Goal: Use online tool/utility: Utilize a website feature to perform a specific function

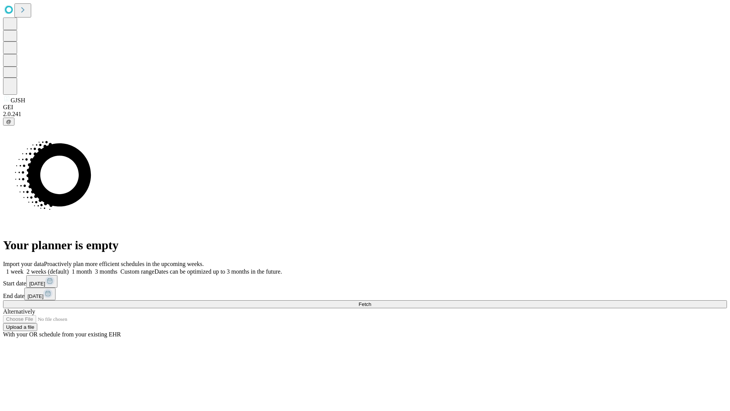
click at [371, 301] on span "Fetch" at bounding box center [365, 304] width 13 height 6
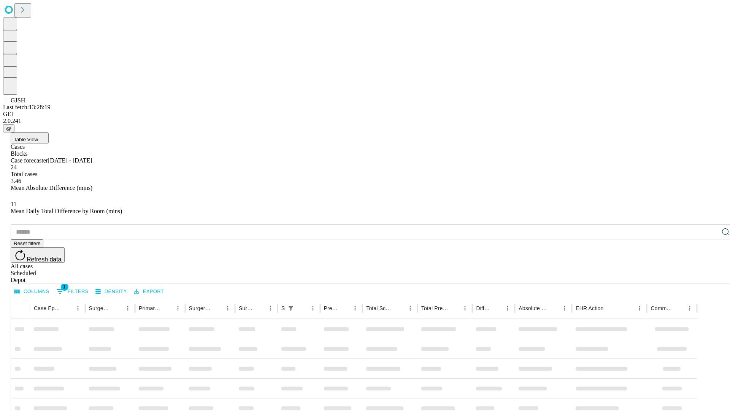
click at [38, 137] on span "Table View" at bounding box center [26, 140] width 24 height 6
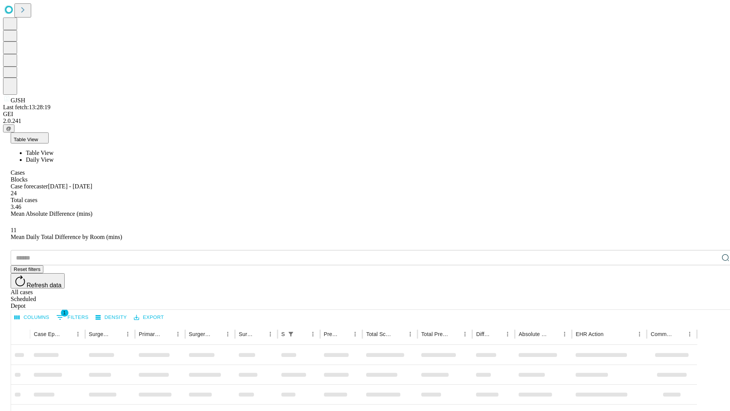
click at [54, 156] on span "Daily View" at bounding box center [40, 159] width 28 height 6
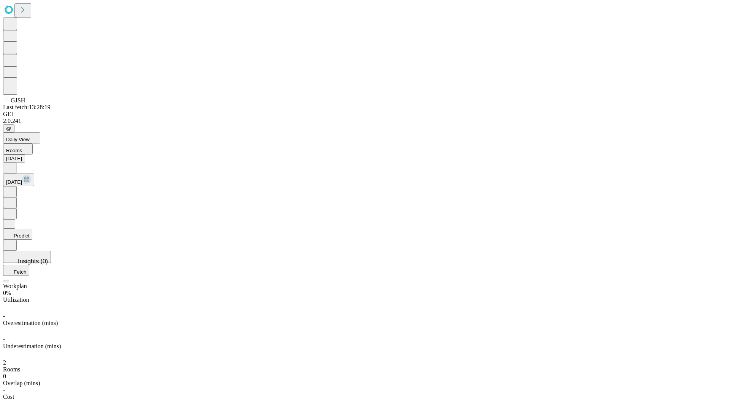
click at [32, 229] on button "Predict" at bounding box center [17, 234] width 29 height 11
